Goal: Task Accomplishment & Management: Complete application form

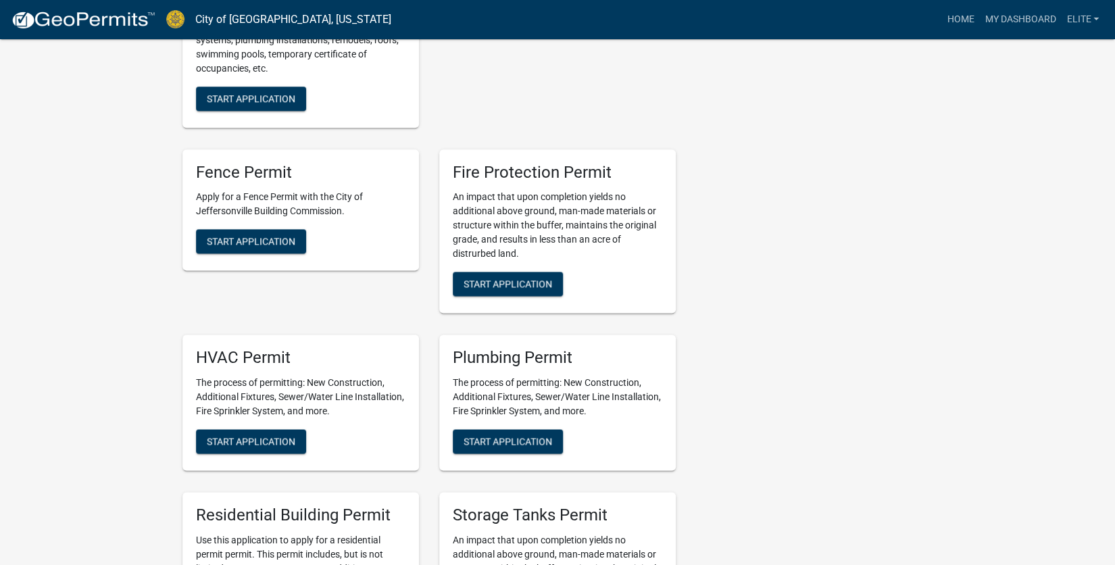
scroll to position [764, 0]
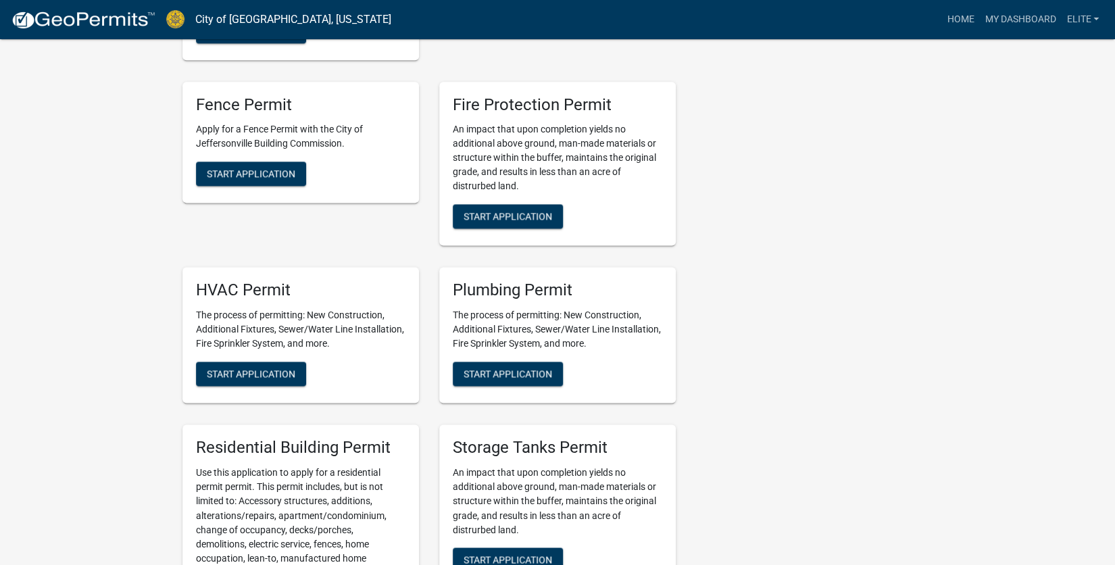
click at [259, 346] on div "HVAC Permit The process of permitting: New Construction, Additional Fixtures, S…" at bounding box center [300, 335] width 237 height 136
click at [260, 368] on span "Start Application" at bounding box center [251, 373] width 89 height 11
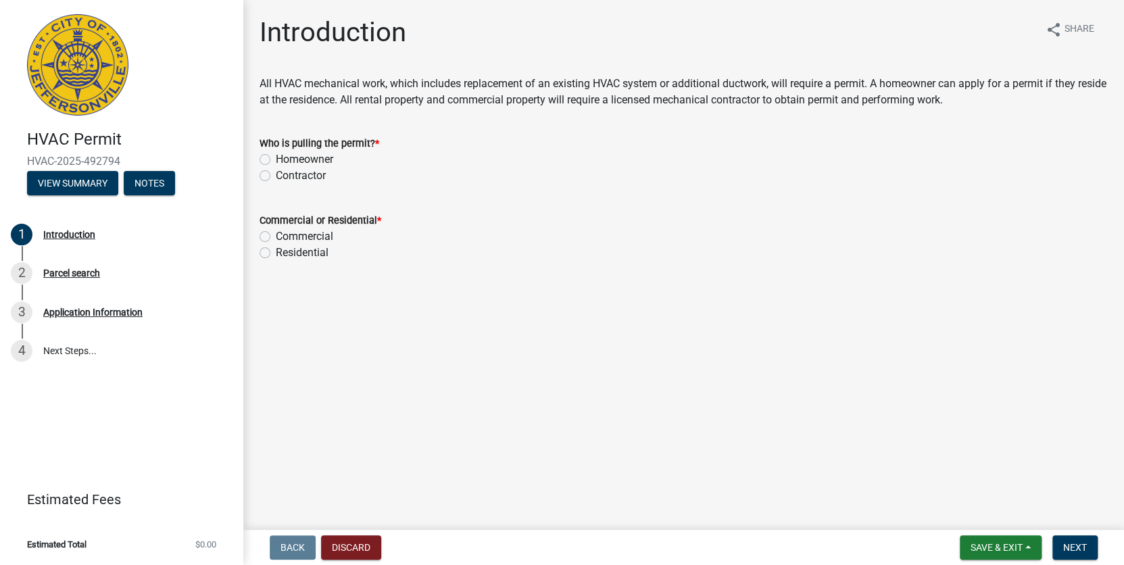
click at [276, 176] on label "Contractor" at bounding box center [301, 176] width 50 height 16
click at [276, 176] on input "Contractor" at bounding box center [280, 172] width 9 height 9
radio input "true"
click at [276, 256] on label "Residential" at bounding box center [302, 253] width 53 height 16
click at [276, 253] on input "Residential" at bounding box center [280, 249] width 9 height 9
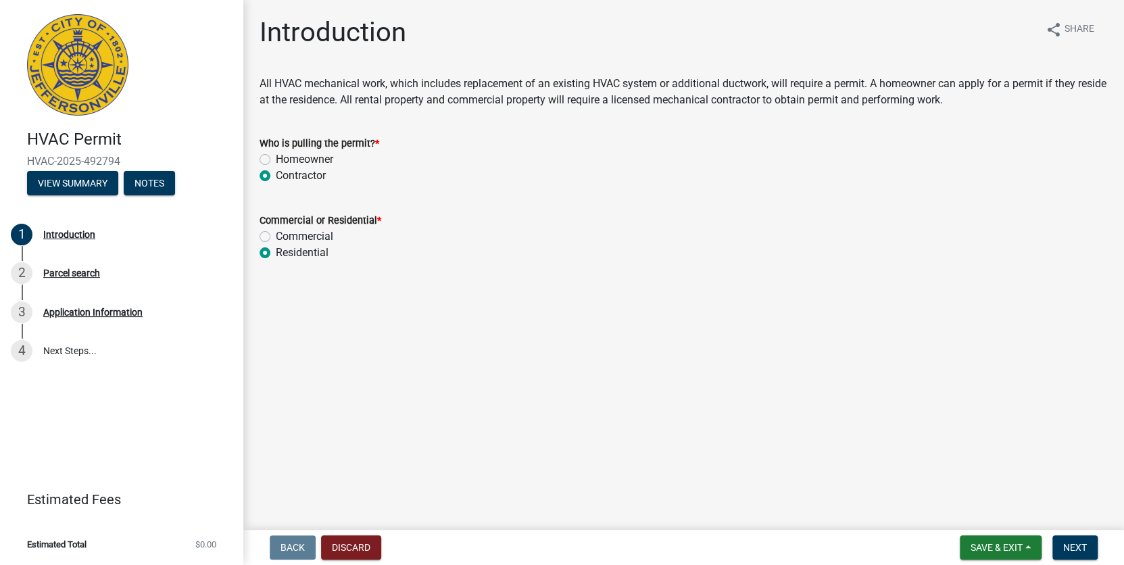
radio input "true"
drag, startPoint x: 1077, startPoint y: 549, endPoint x: 1067, endPoint y: 553, distance: 10.3
click at [1067, 553] on button "Next" at bounding box center [1074, 547] width 45 height 24
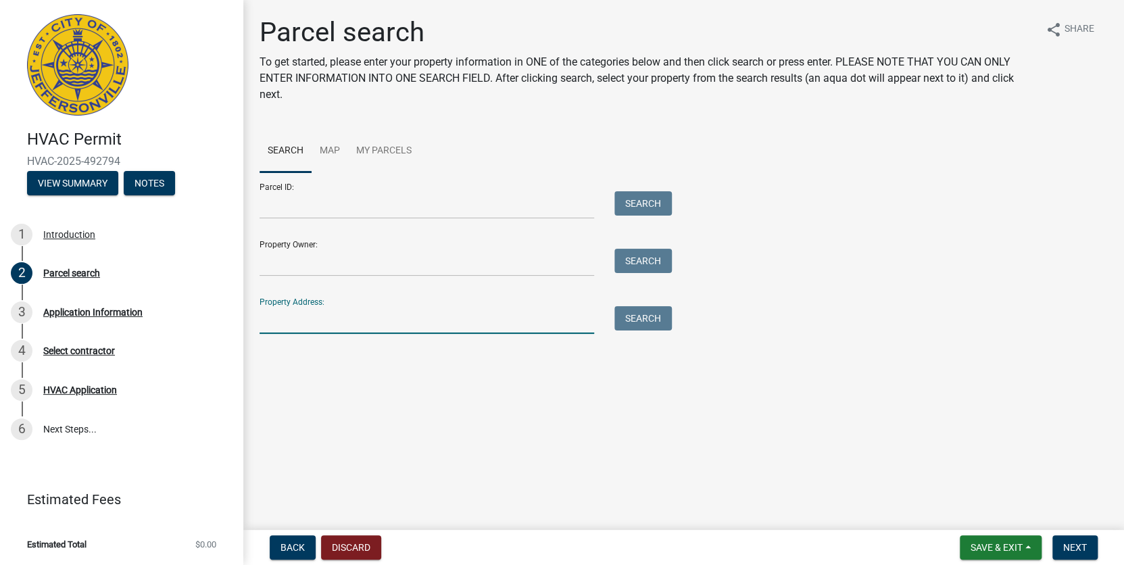
click at [299, 319] on input "Property Address:" at bounding box center [427, 320] width 335 height 28
click at [283, 324] on input "Property Address:" at bounding box center [427, 320] width 335 height 28
type input "[STREET_ADDRESS]"
click at [662, 318] on button "Search" at bounding box center [642, 318] width 57 height 24
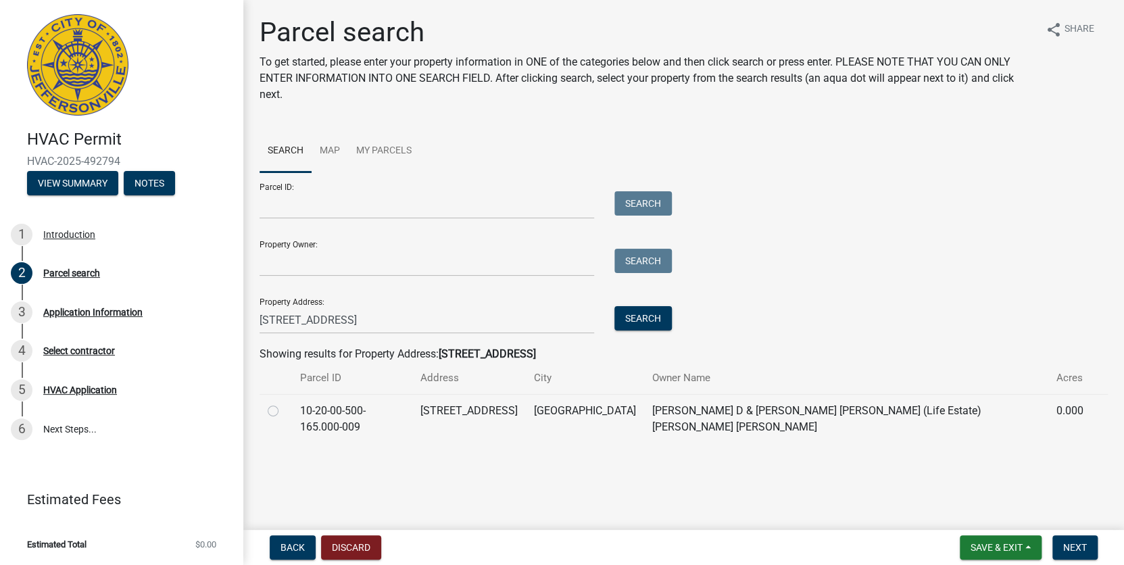
click at [284, 403] on label at bounding box center [284, 403] width 0 height 0
click at [284, 411] on input "radio" at bounding box center [288, 407] width 9 height 9
radio input "true"
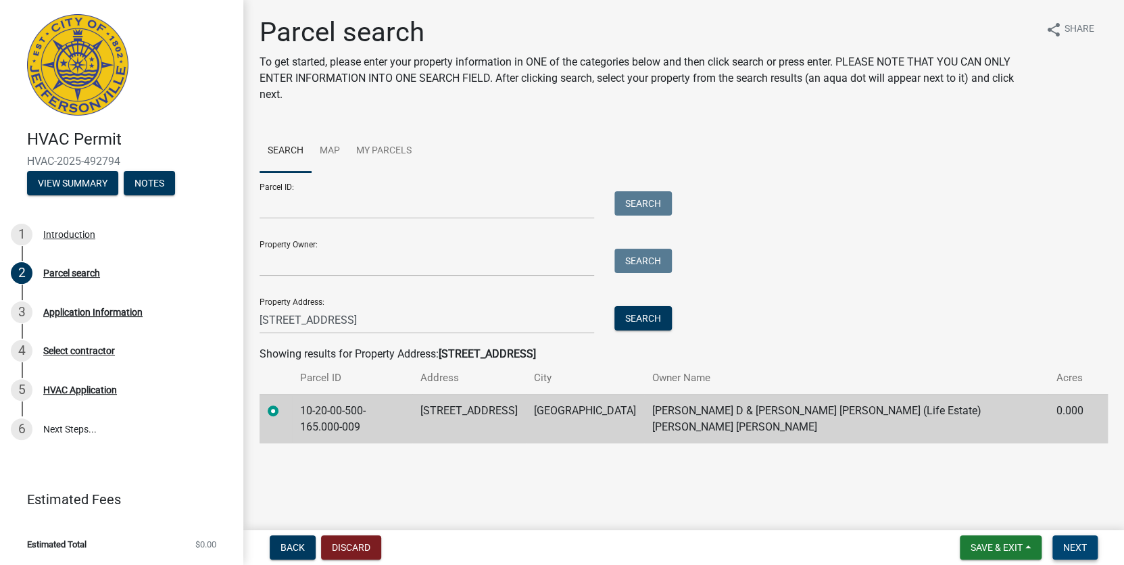
click at [1071, 547] on span "Next" at bounding box center [1075, 547] width 24 height 11
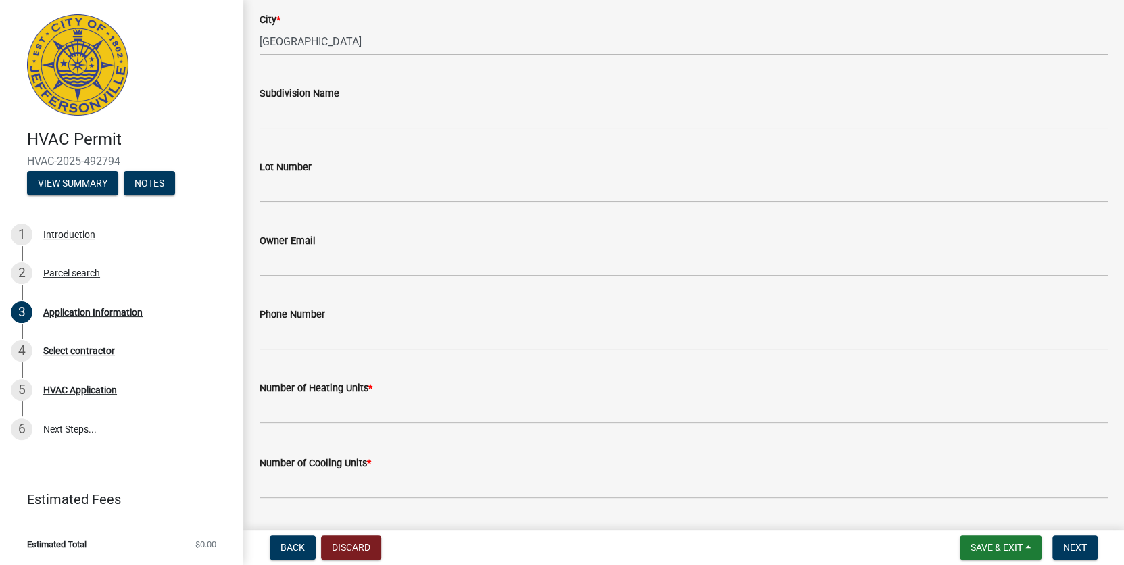
scroll to position [352, 0]
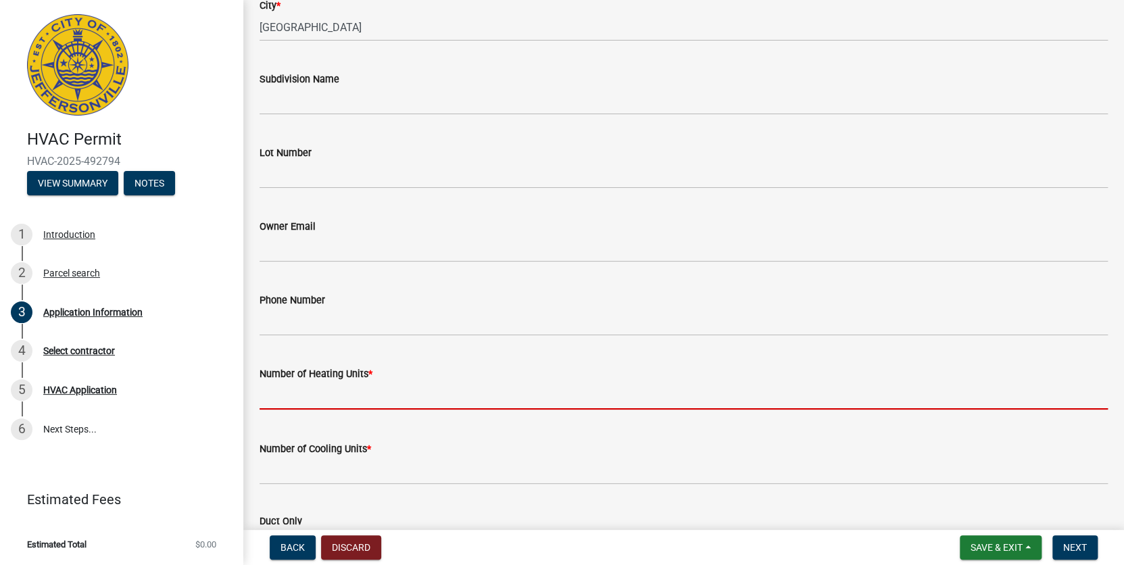
click at [279, 395] on input "text" at bounding box center [684, 396] width 848 height 28
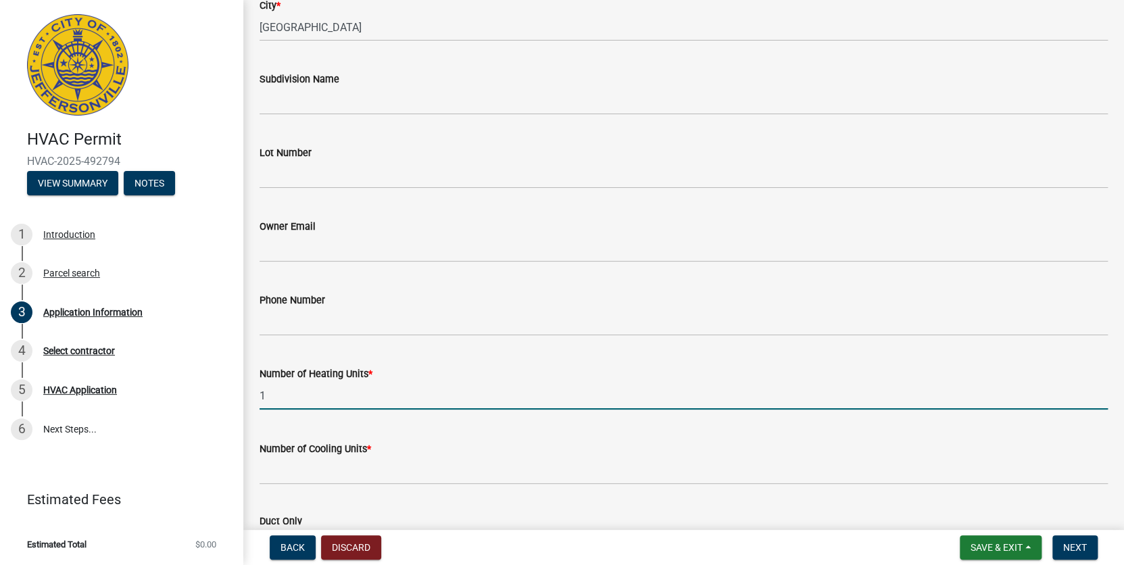
type input "1"
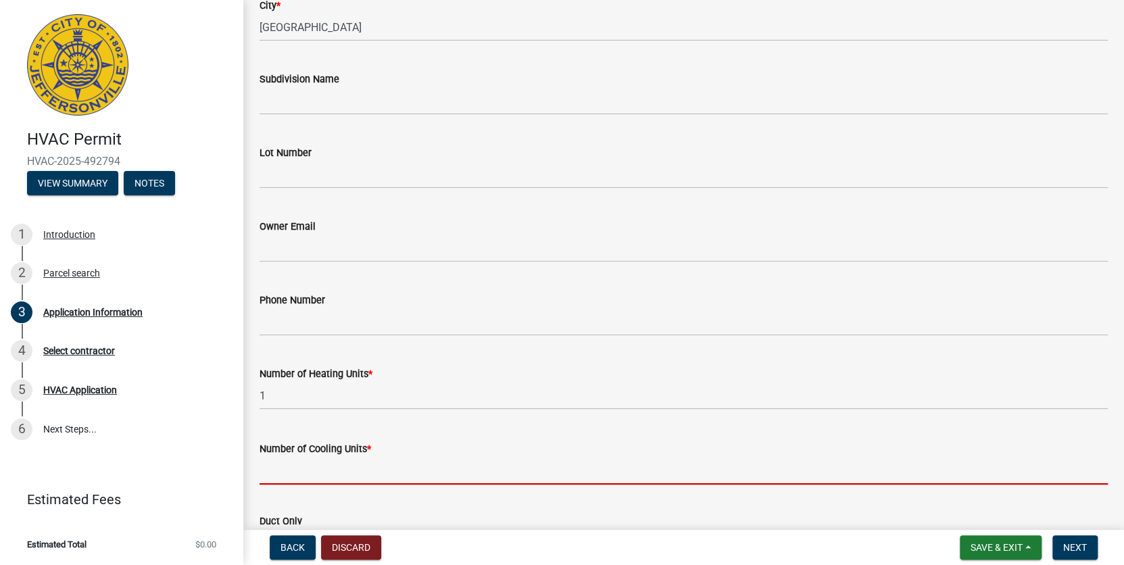
click at [274, 472] on input "text" at bounding box center [684, 471] width 848 height 28
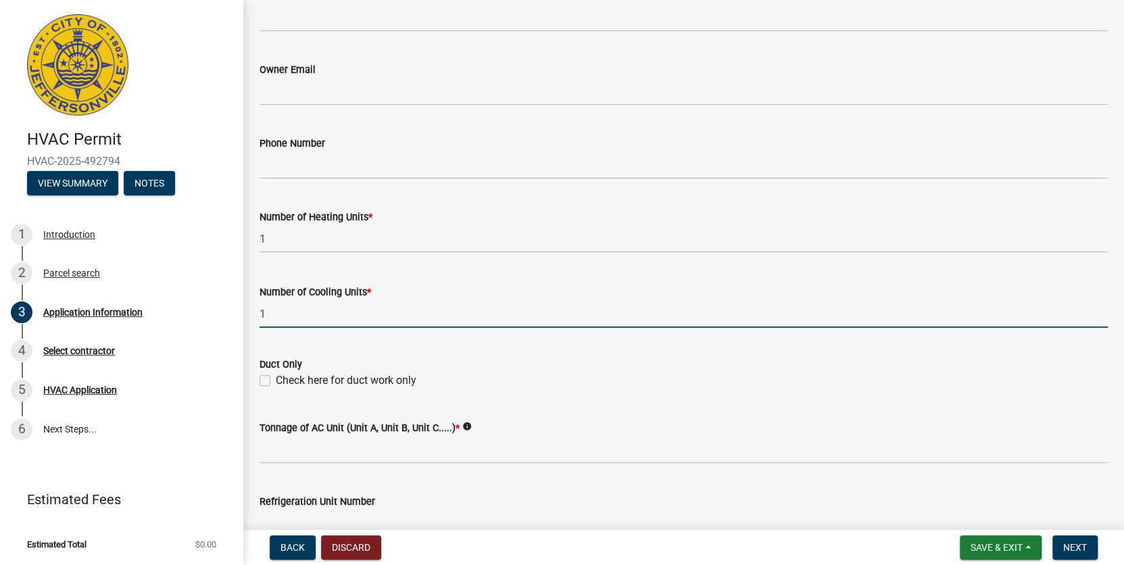
scroll to position [528, 0]
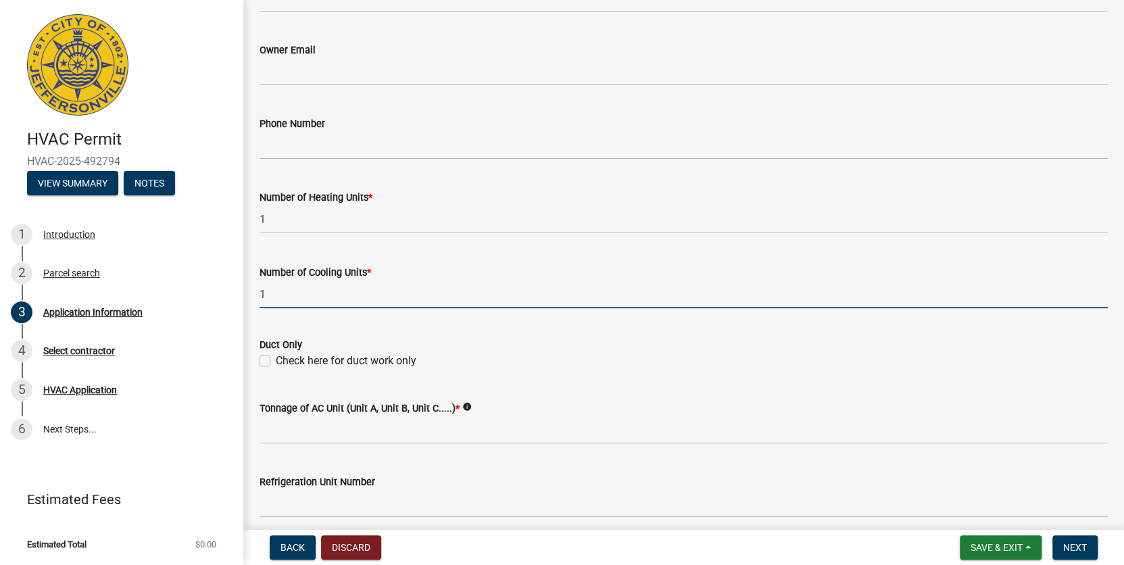
type input "1"
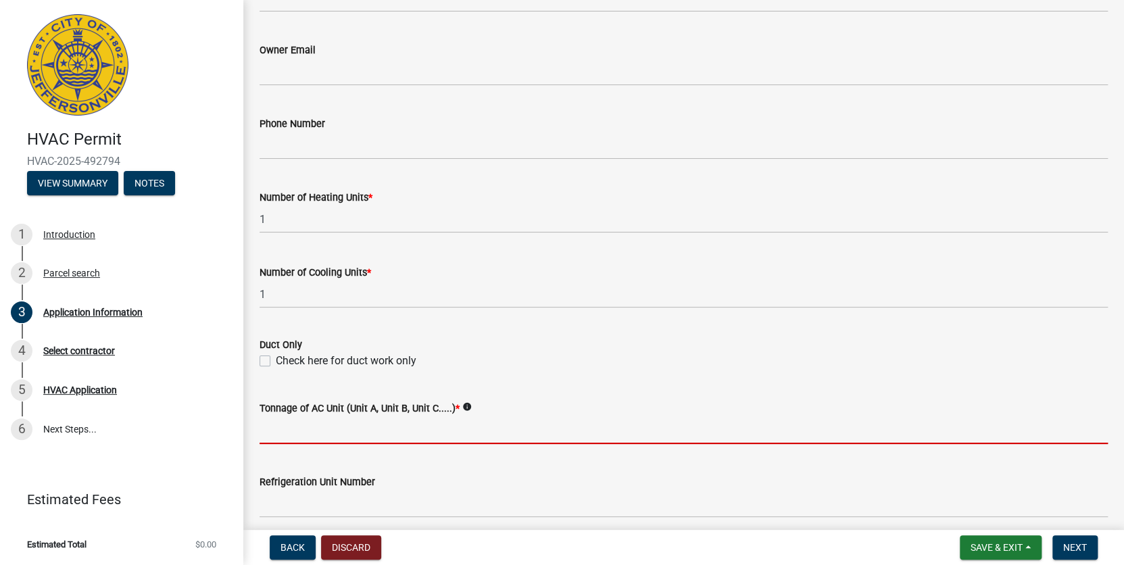
click at [287, 433] on input "Tonnage of AC Unit (Unit A, Unit B, Unit C.....) *" at bounding box center [684, 430] width 848 height 28
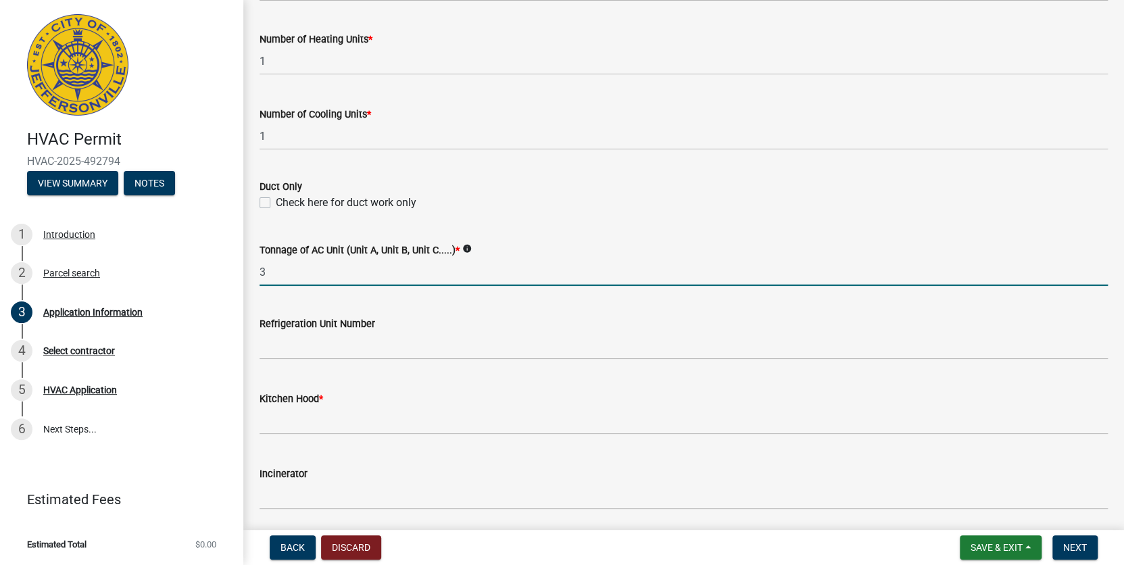
scroll to position [705, 0]
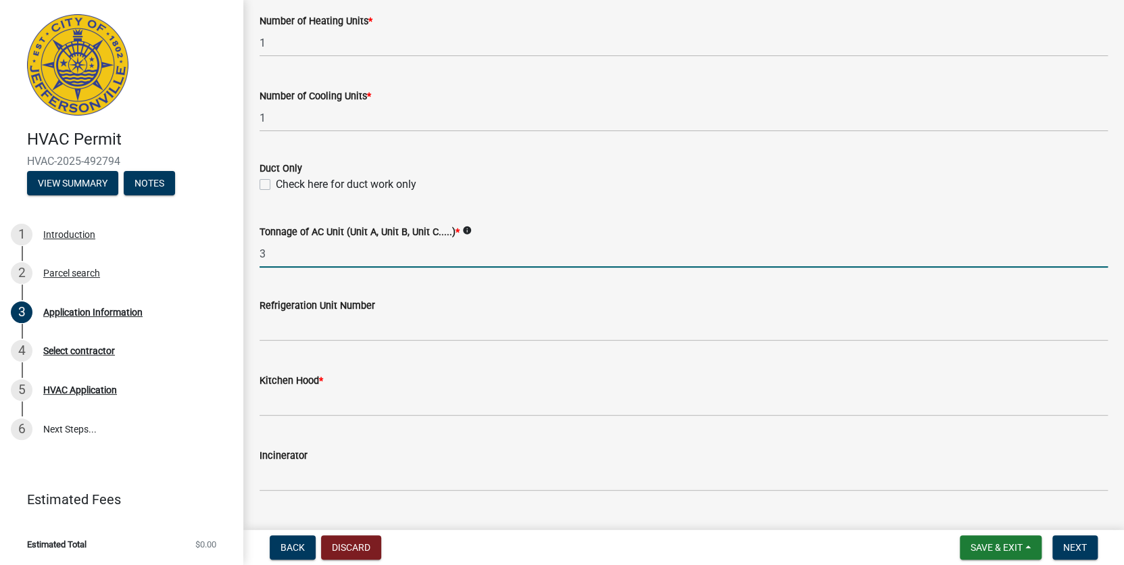
type input "3"
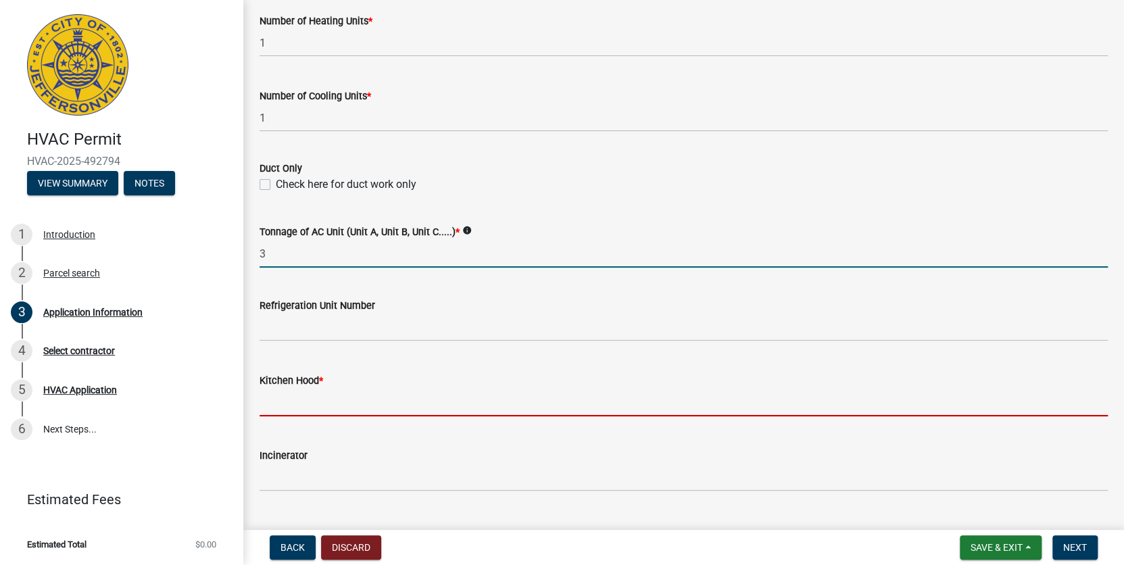
click at [313, 408] on input "text" at bounding box center [684, 403] width 848 height 28
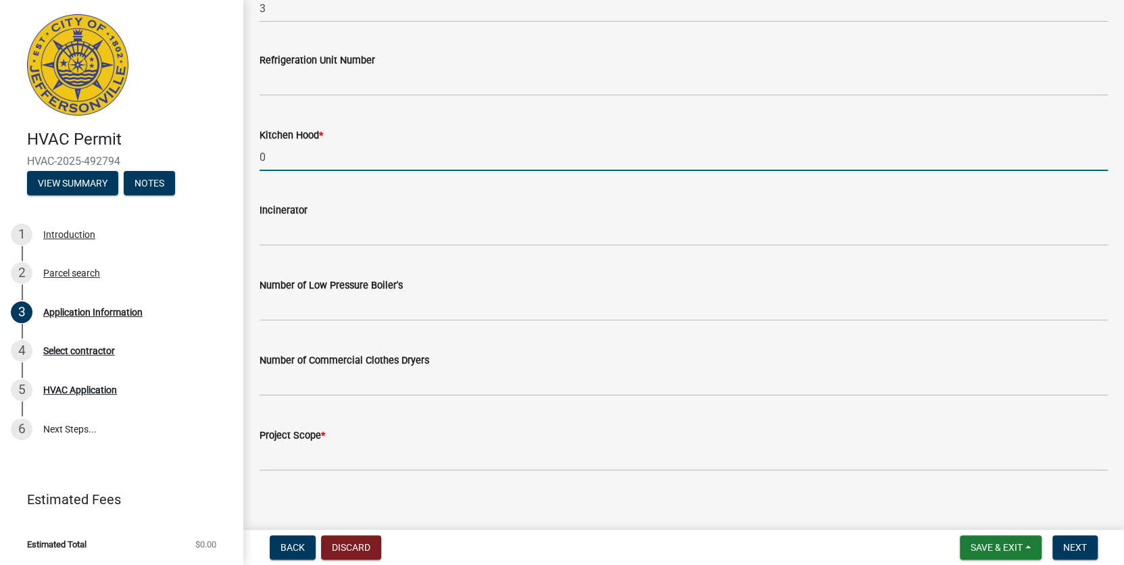
scroll to position [960, 0]
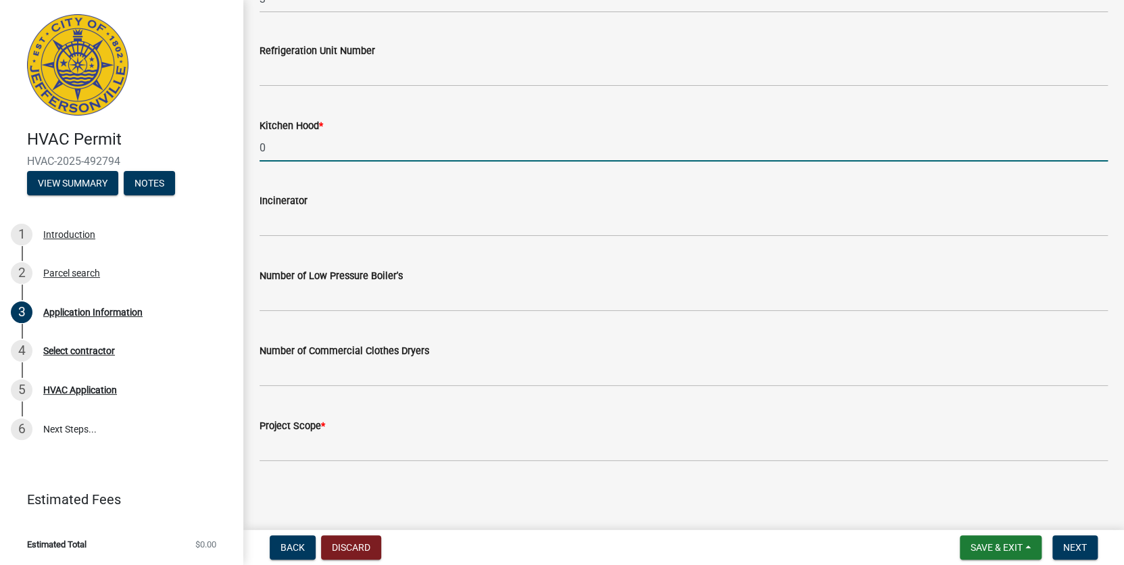
type input "0"
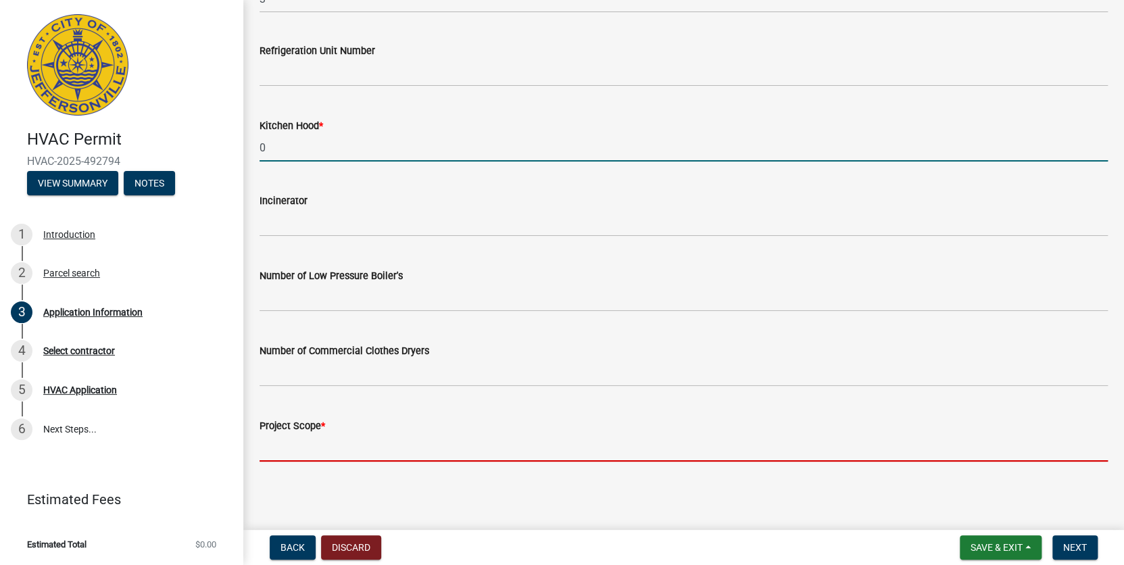
click at [281, 450] on input "Project Scope *" at bounding box center [684, 448] width 848 height 28
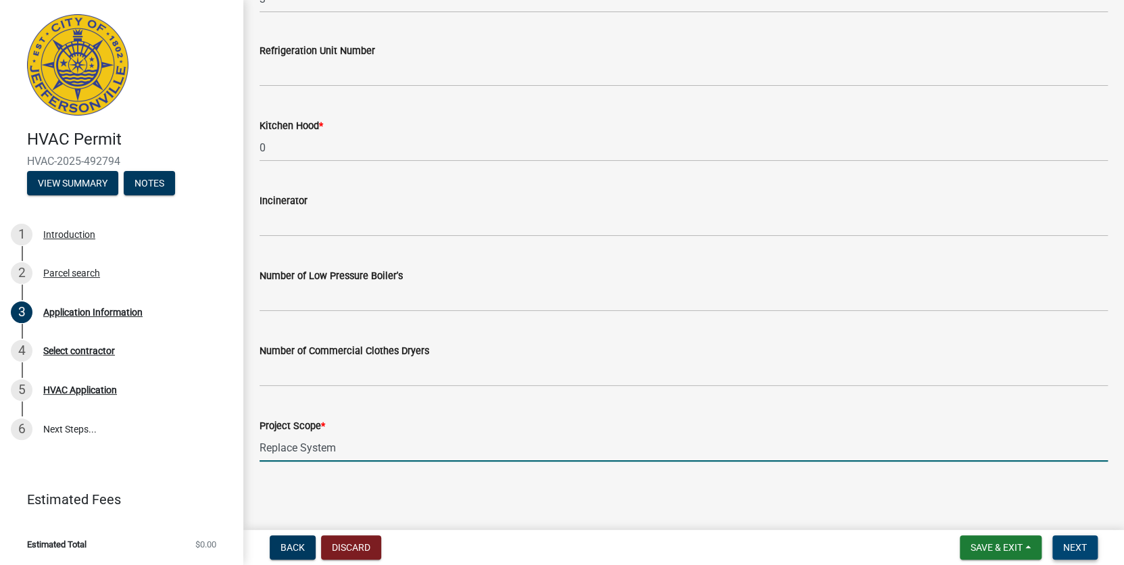
type input "Replace System"
click at [1086, 541] on button "Next" at bounding box center [1074, 547] width 45 height 24
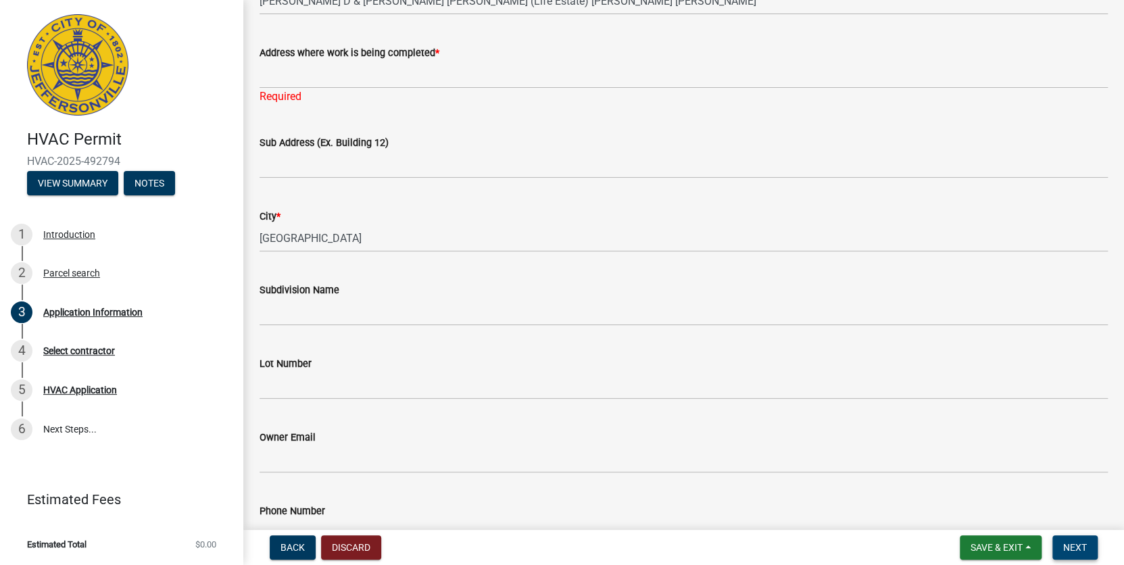
scroll to position [35, 0]
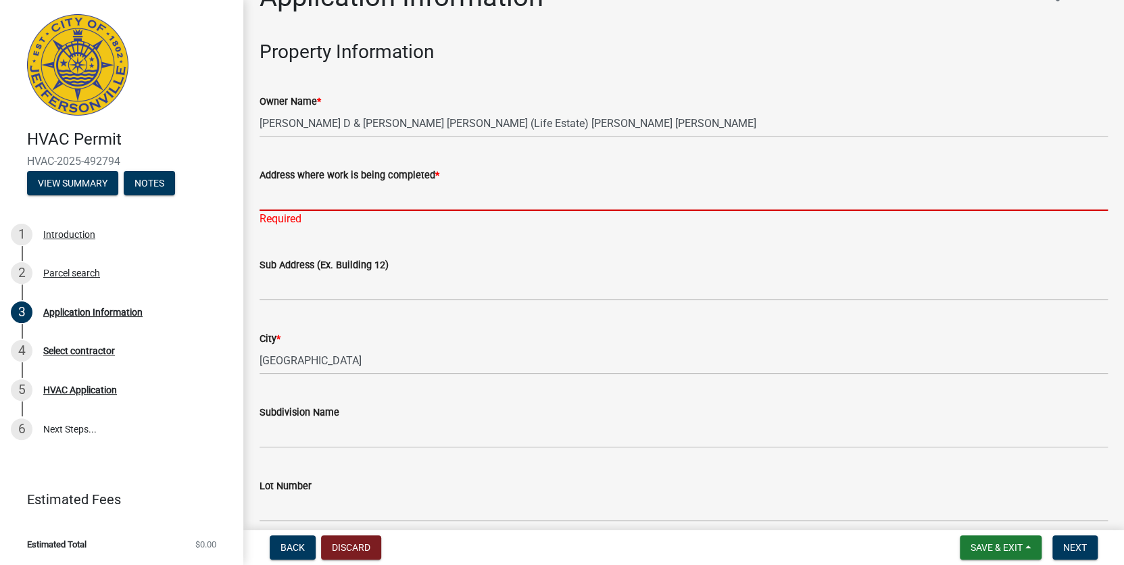
click at [285, 203] on input "Address where work is being completed *" at bounding box center [684, 197] width 848 height 28
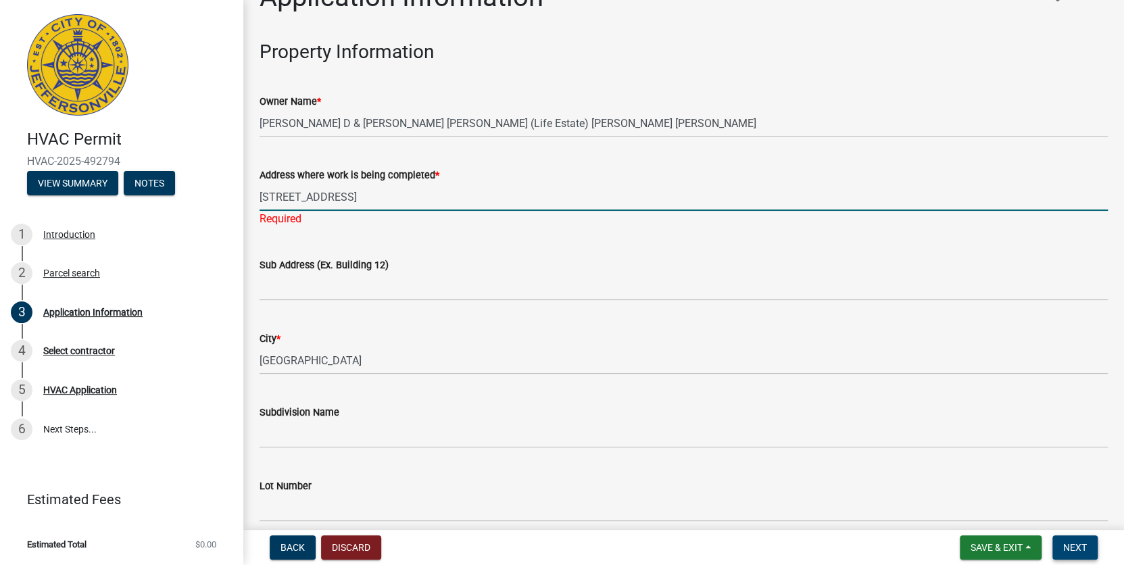
type input "[STREET_ADDRESS]"
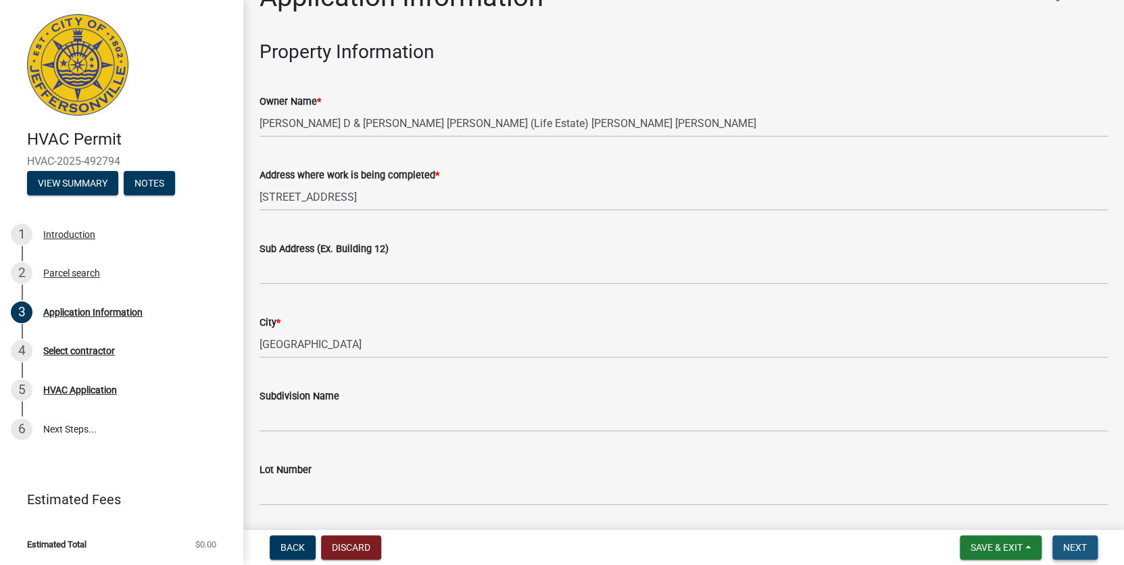
click at [1078, 538] on button "Next" at bounding box center [1074, 547] width 45 height 24
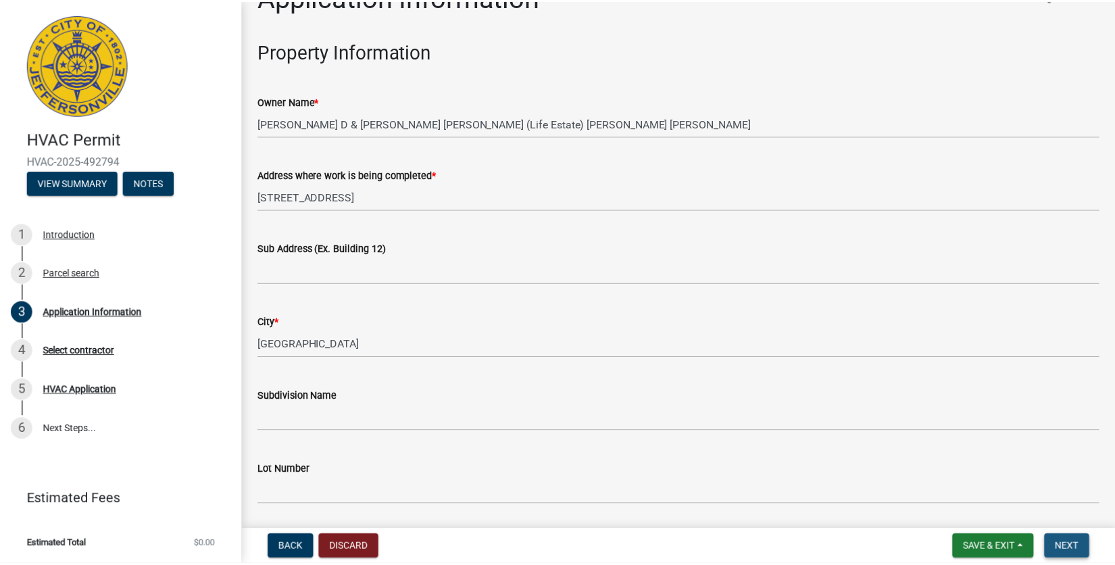
scroll to position [0, 0]
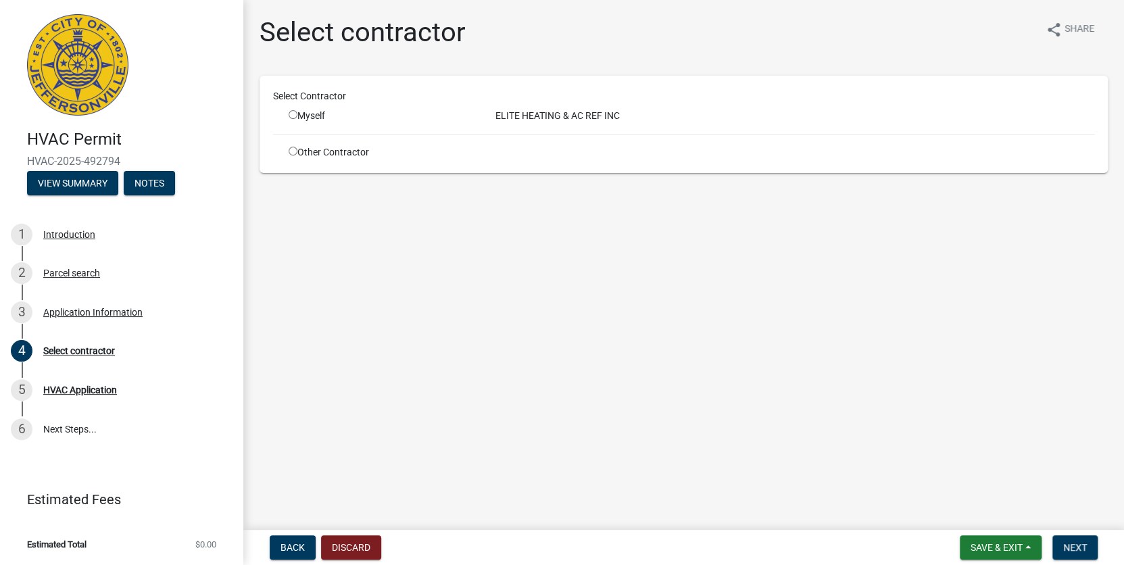
click at [292, 116] on input "radio" at bounding box center [293, 114] width 9 height 9
radio input "true"
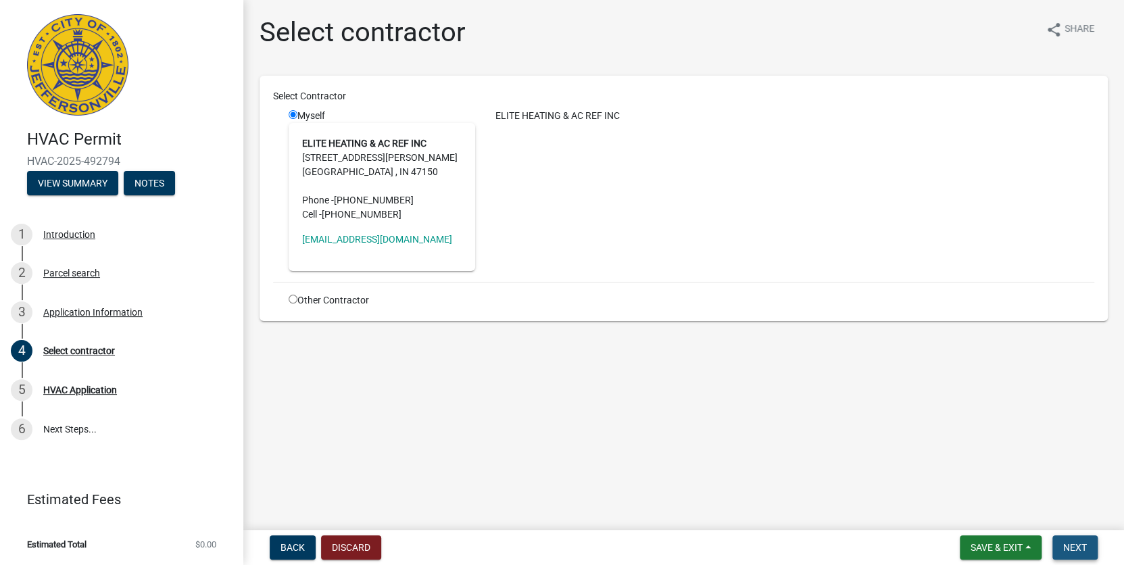
click at [1075, 546] on span "Next" at bounding box center [1075, 547] width 24 height 11
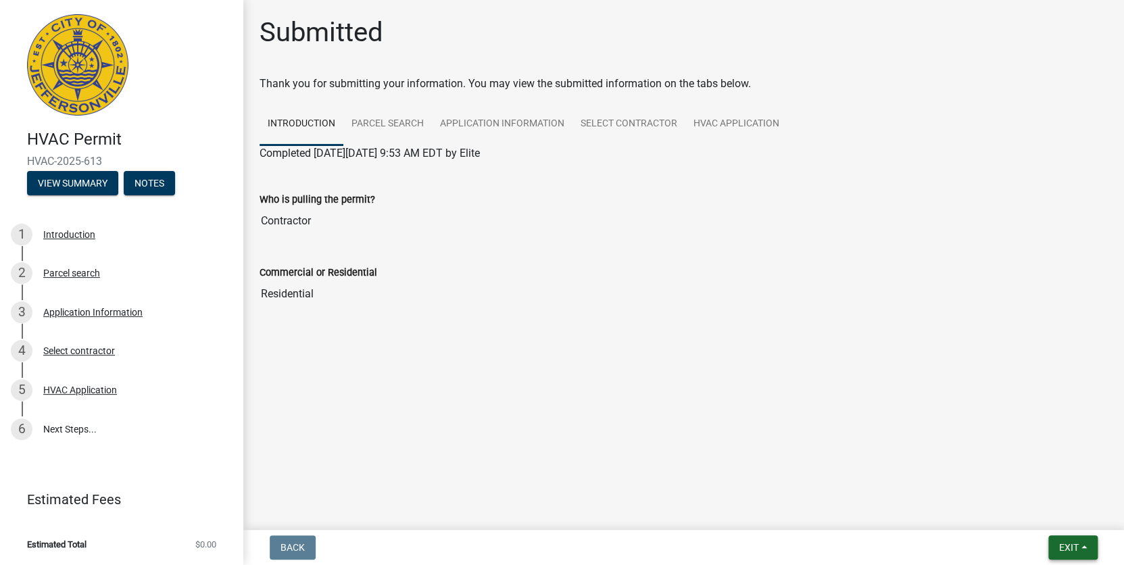
click at [1075, 546] on span "Exit" at bounding box center [1069, 547] width 20 height 11
click at [1056, 510] on button "Save & Exit" at bounding box center [1043, 512] width 108 height 32
